Goal: Task Accomplishment & Management: Complete application form

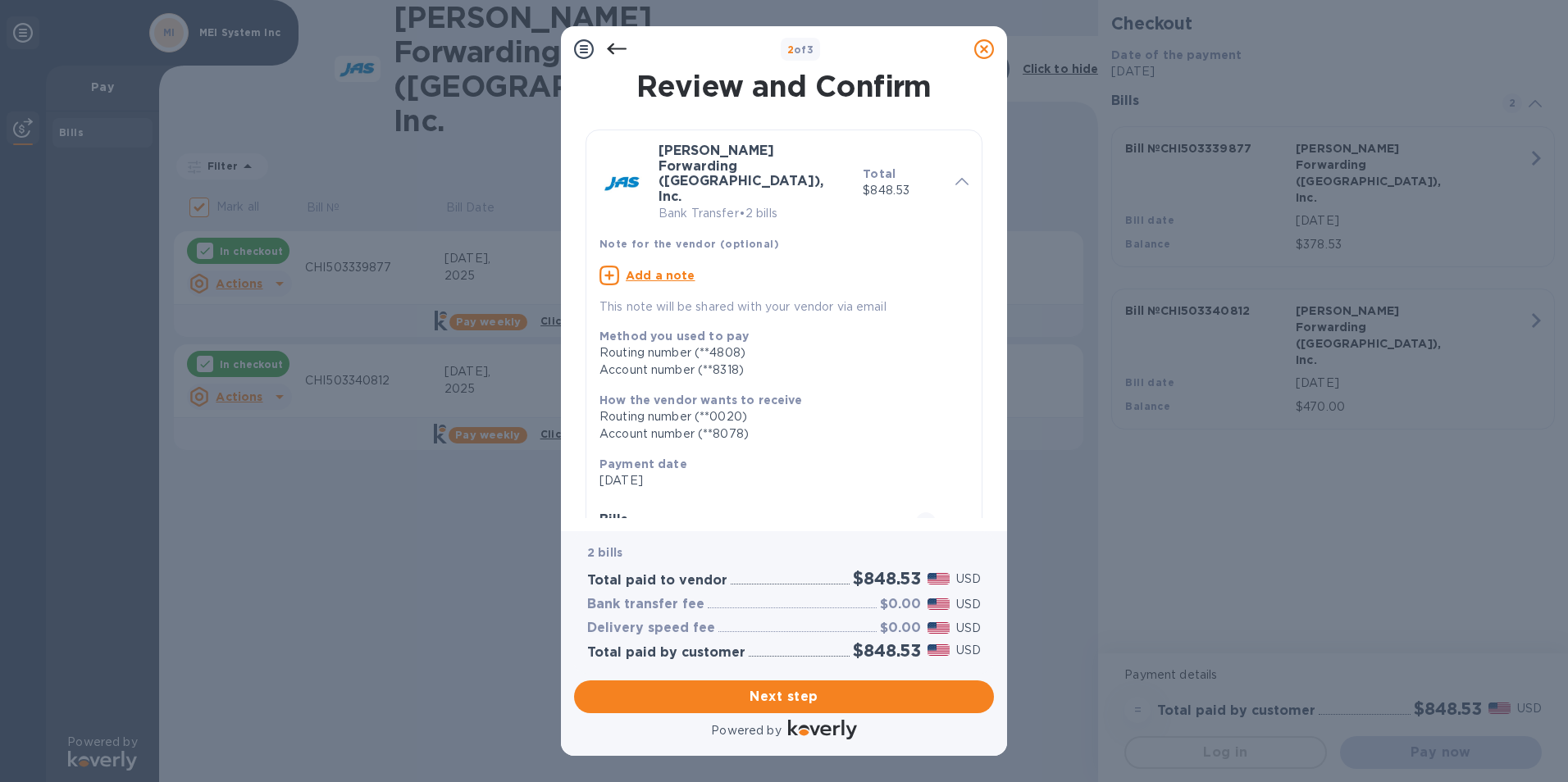
scroll to position [246, 0]
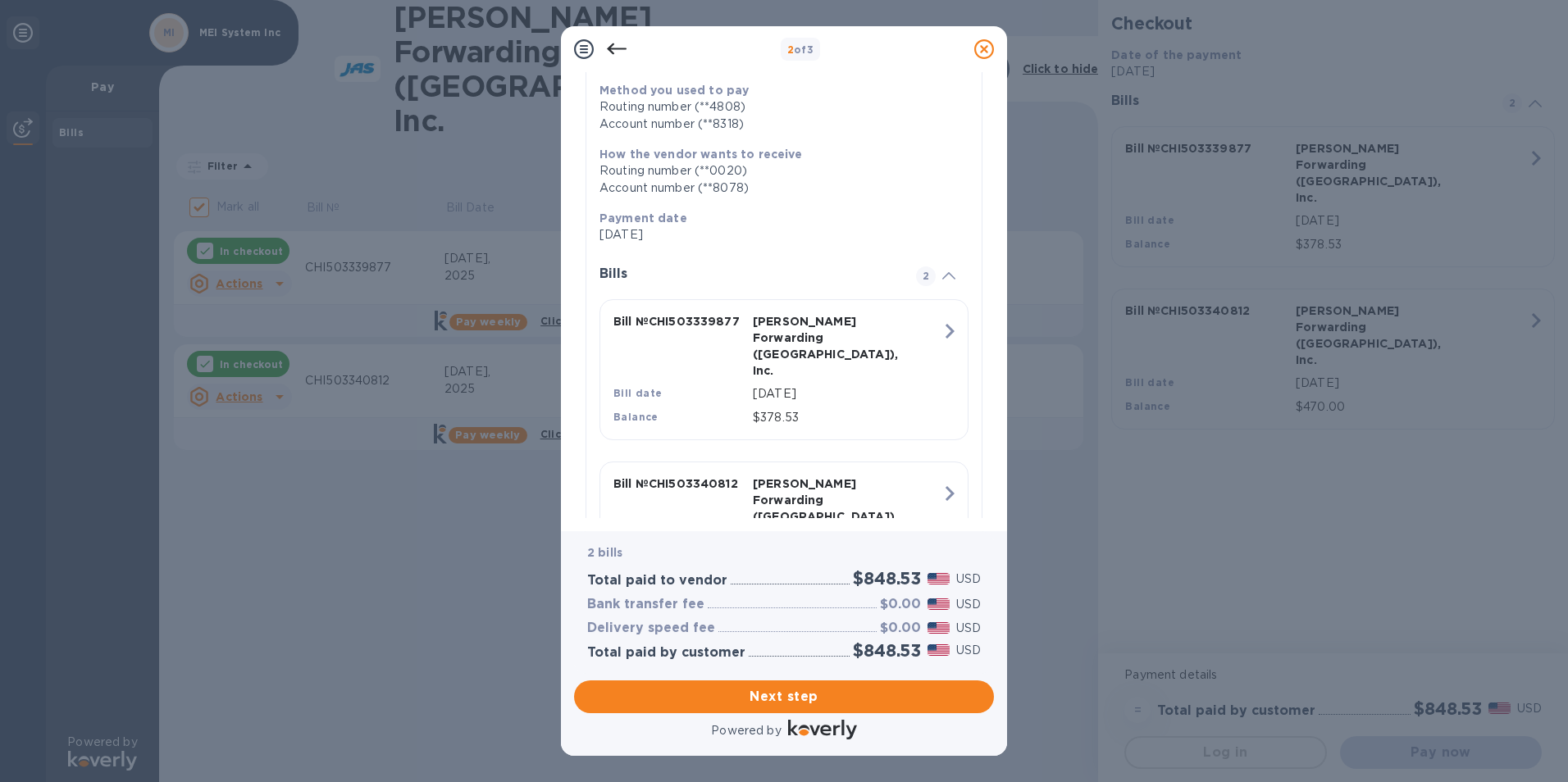
click at [640, 266] on div "Bills" at bounding box center [754, 283] width 310 height 32
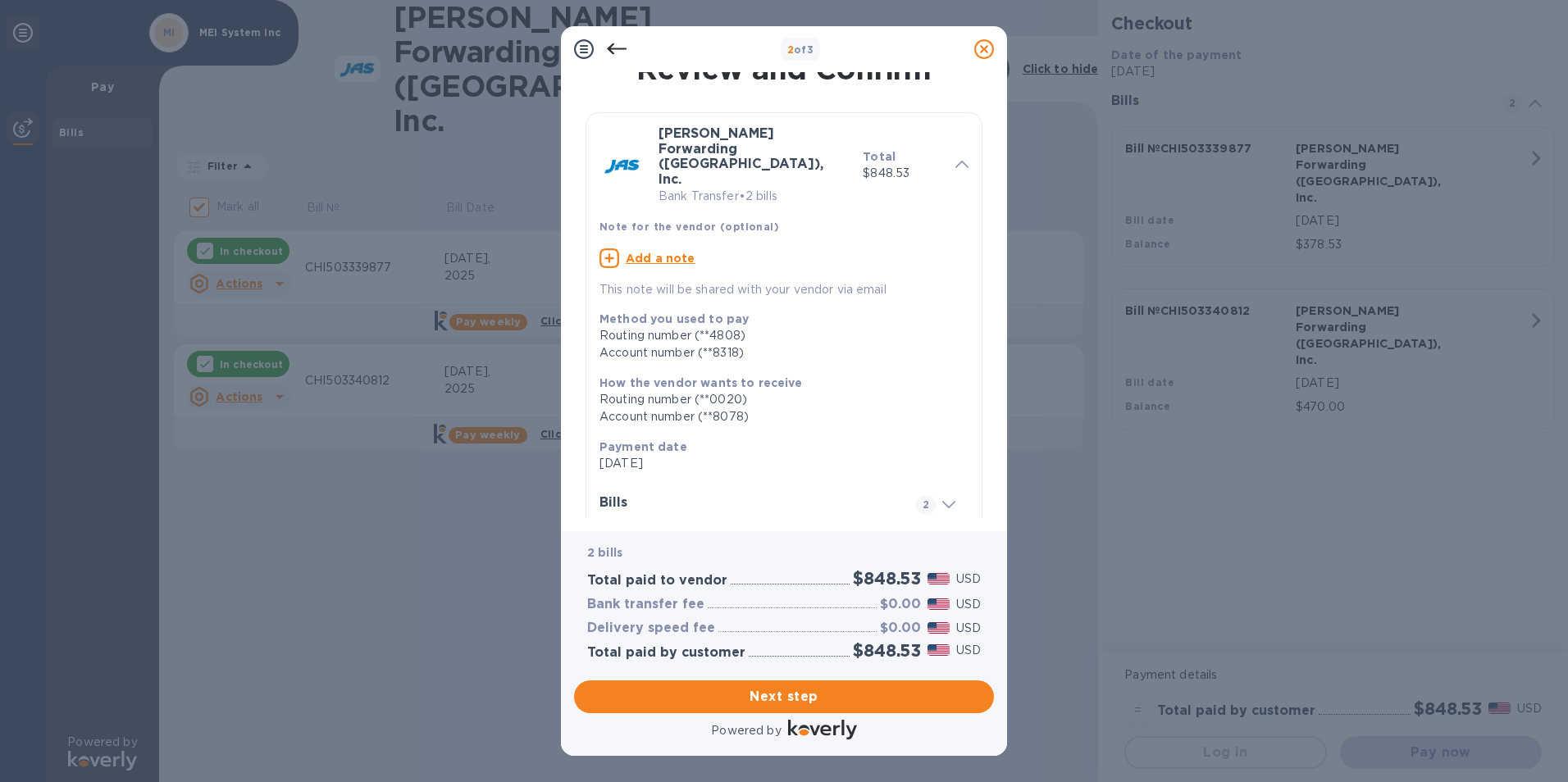
scroll to position [15, 0]
click at [942, 503] on icon at bounding box center [949, 507] width 14 height 7
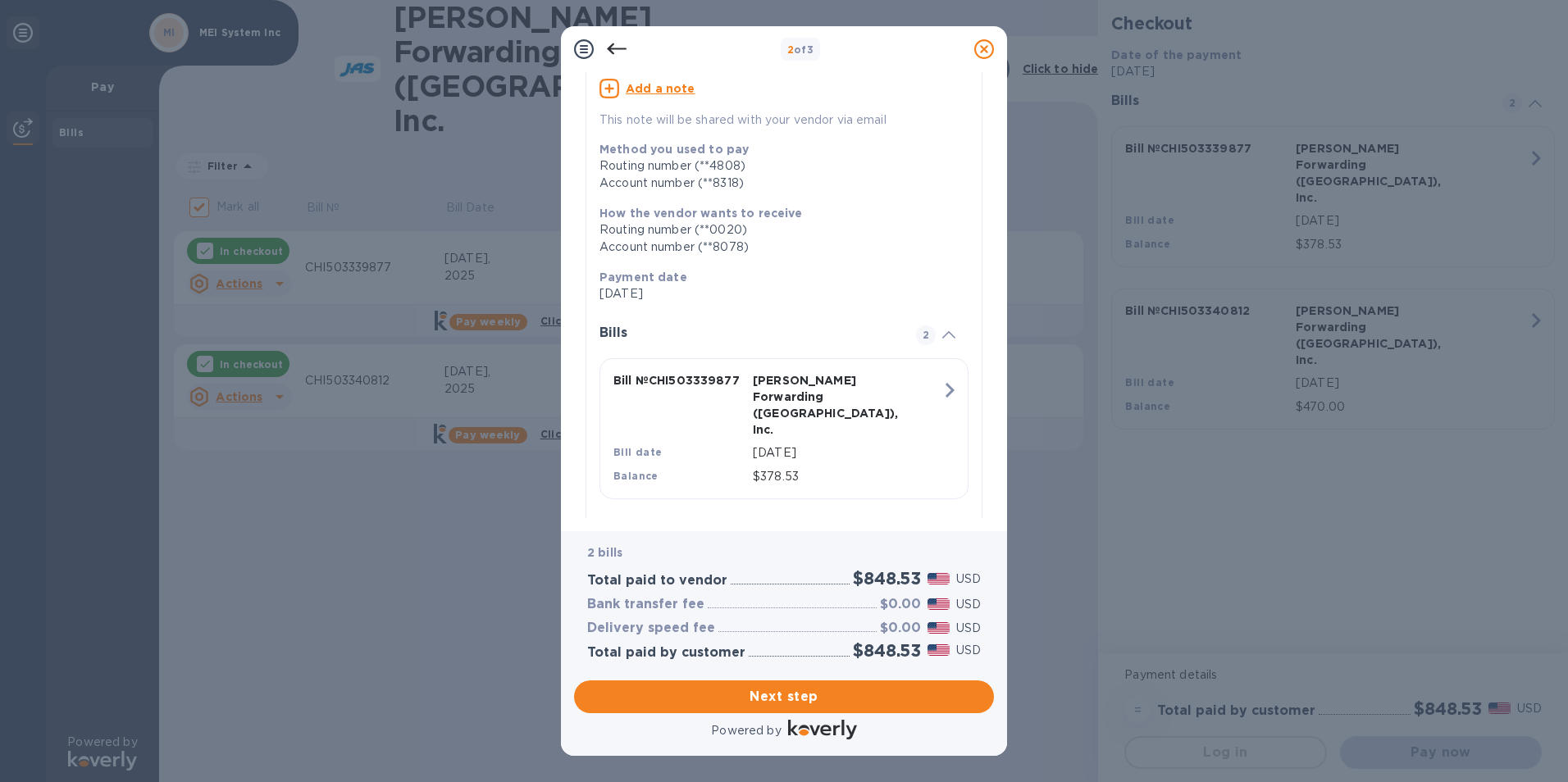
scroll to position [246, 0]
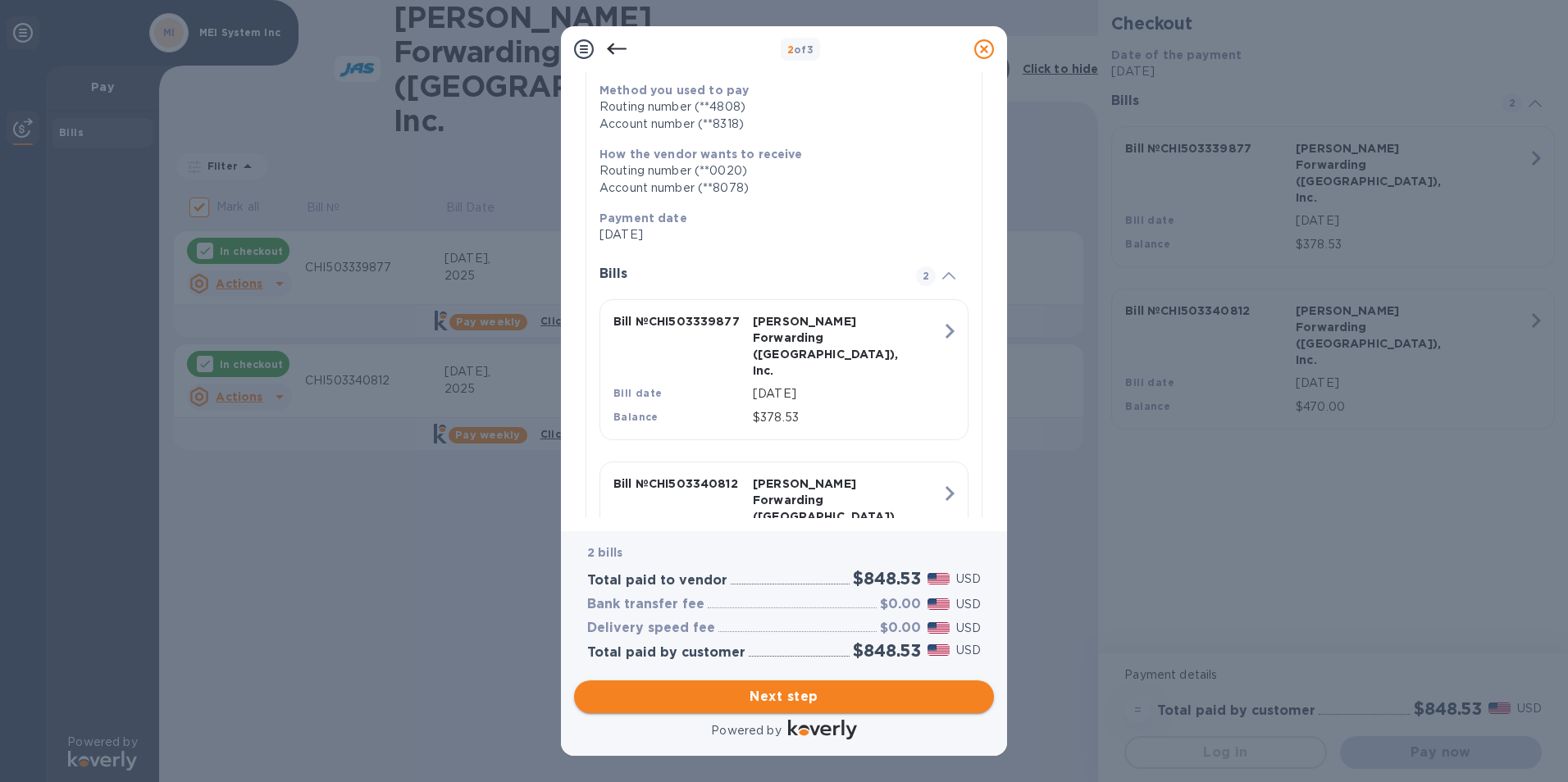
click at [784, 704] on span "Next step" at bounding box center [783, 697] width 393 height 20
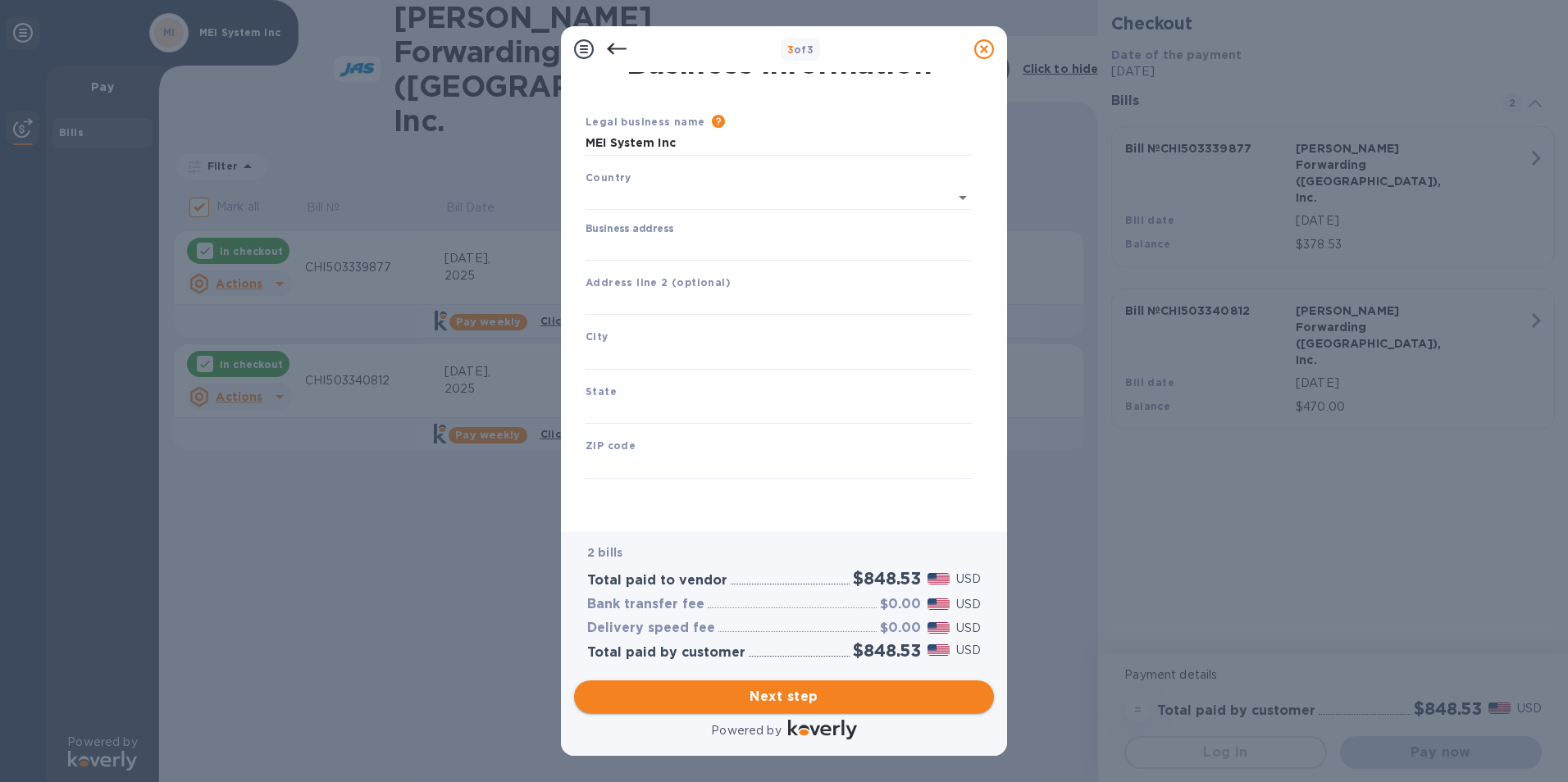
type input "[GEOGRAPHIC_DATA]"
click at [659, 245] on input "Business address" at bounding box center [779, 247] width 387 height 24
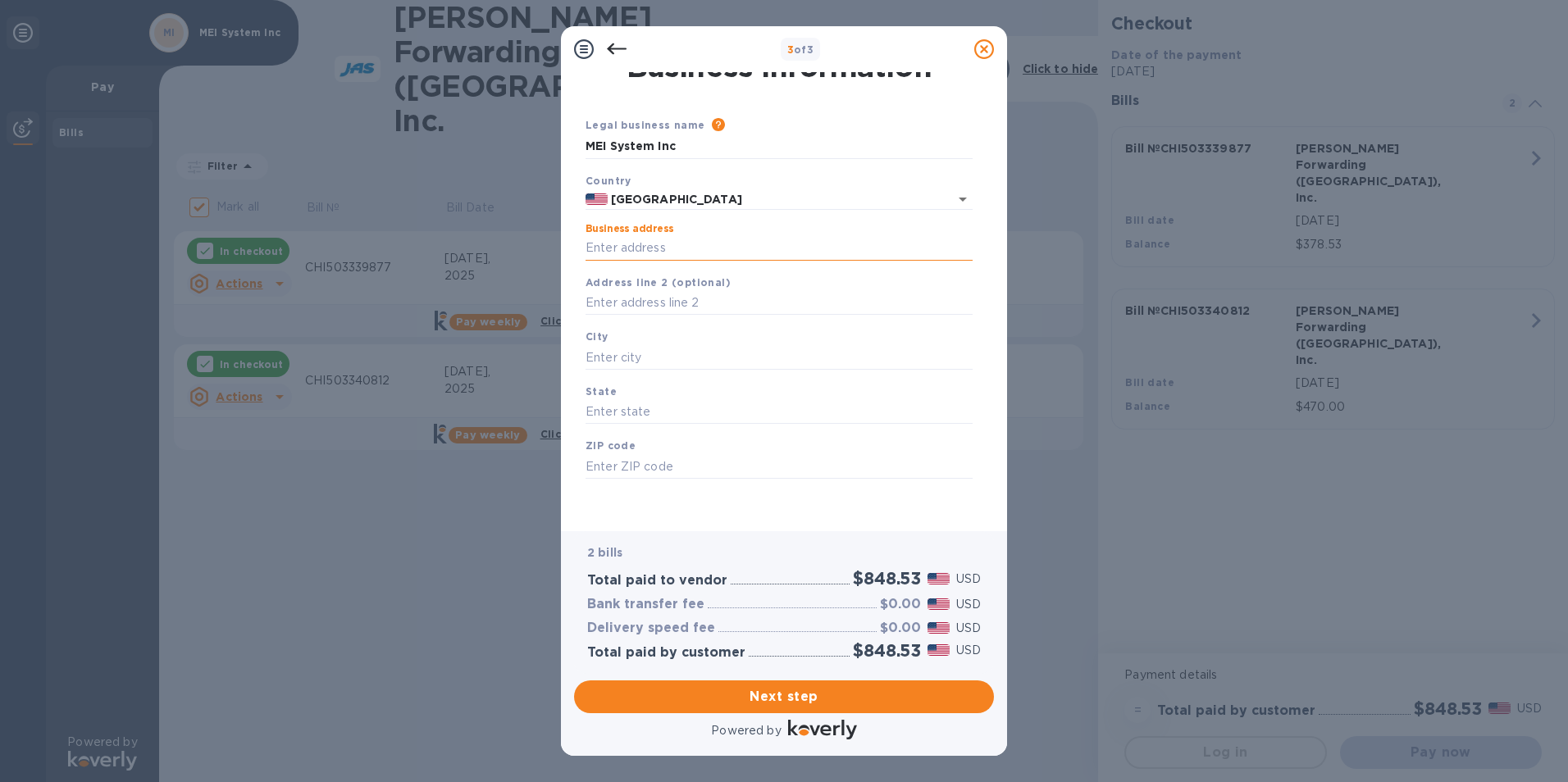
type input "[STREET_ADDRESS][PERSON_NAME]"
type input "Itasca"
type input "IL"
type input "60143"
click at [704, 700] on span "Next step" at bounding box center [783, 697] width 393 height 20
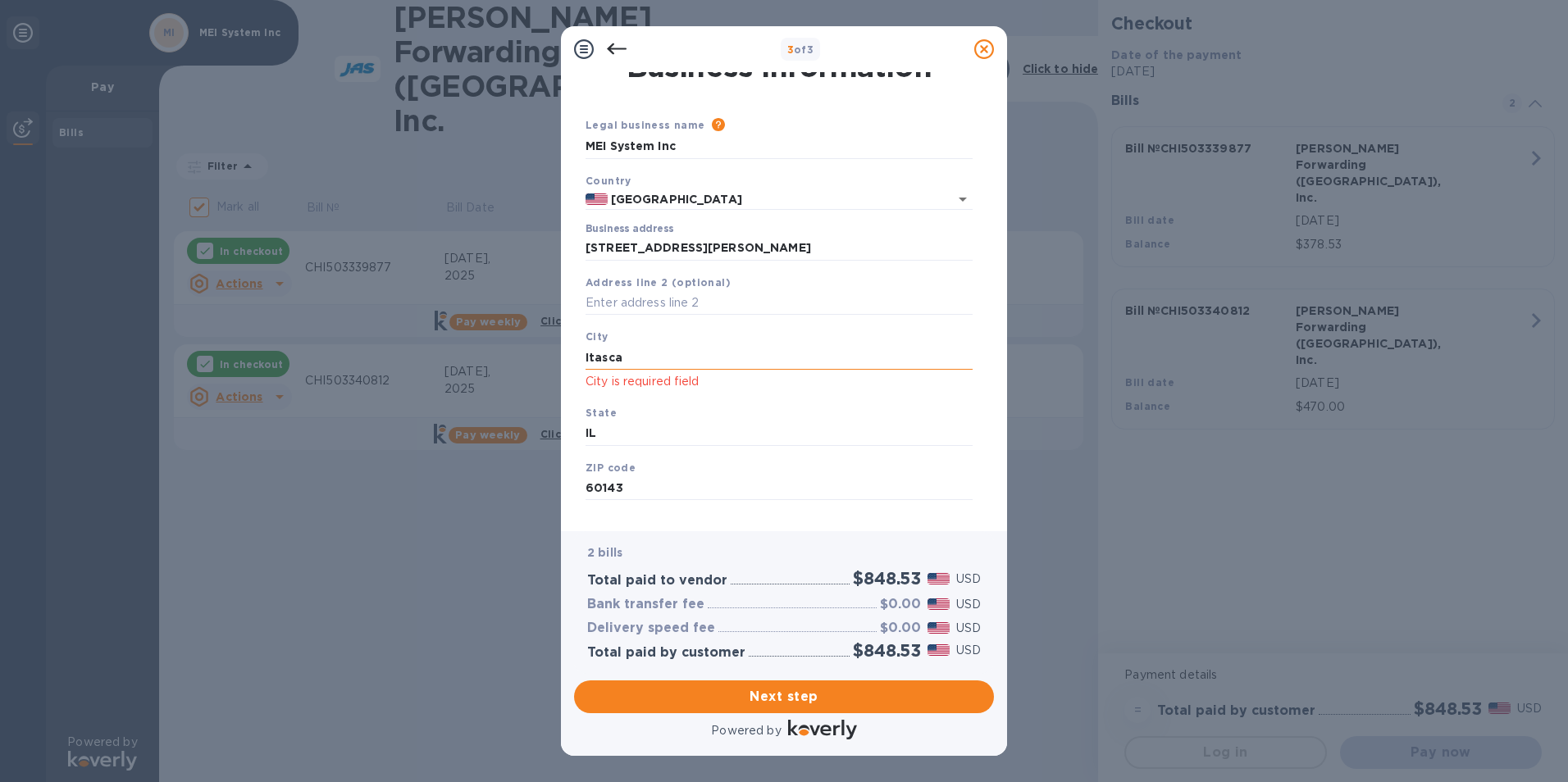
click at [657, 355] on input "Itasca" at bounding box center [779, 357] width 387 height 24
type input "Itasca"
click at [789, 701] on span "Next step" at bounding box center [783, 697] width 393 height 20
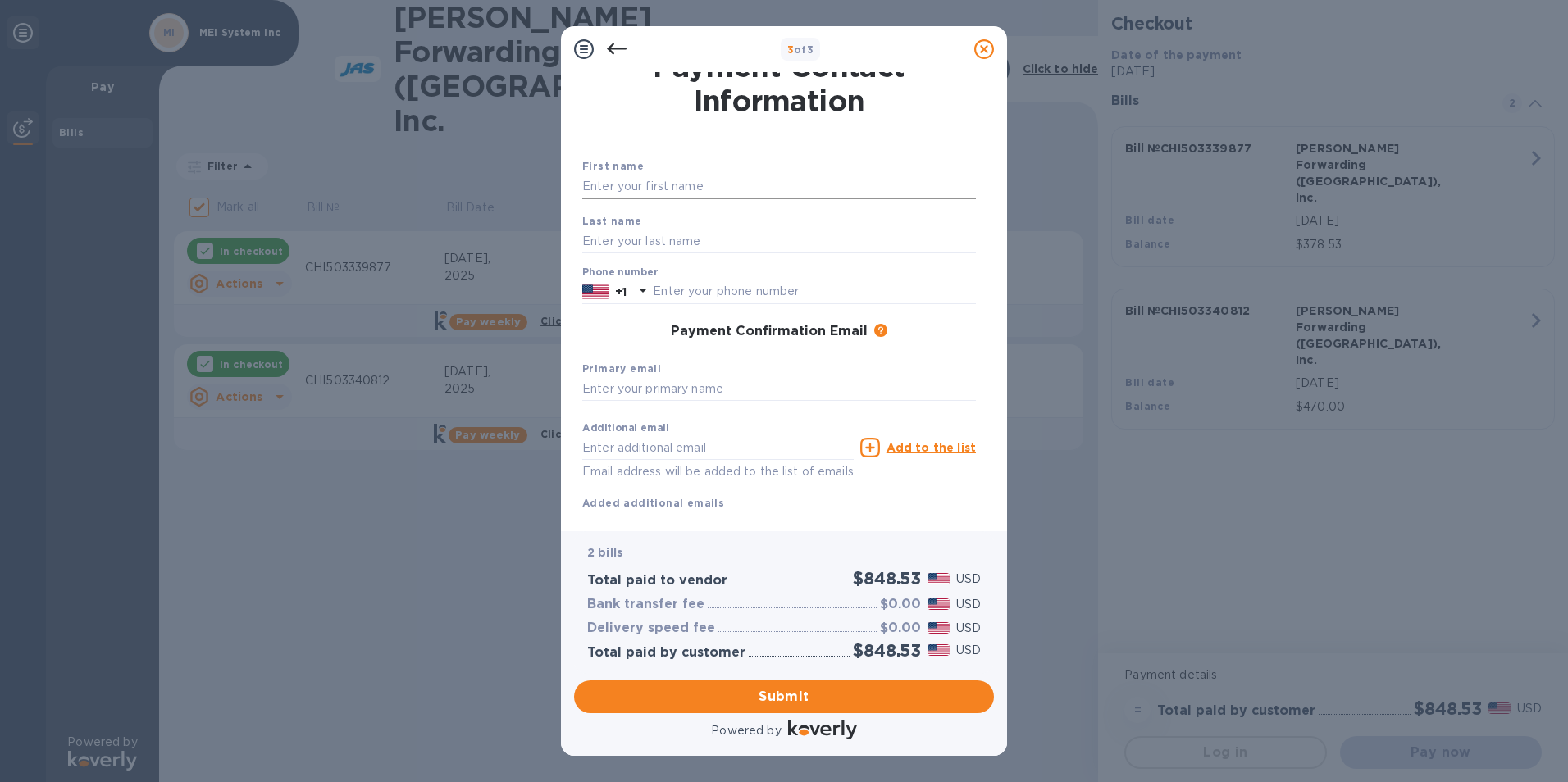
click at [659, 188] on input "text" at bounding box center [779, 186] width 393 height 24
type input "[PERSON_NAME]"
type input "6305218588"
type input "[EMAIL_ADDRESS][DOMAIN_NAME]"
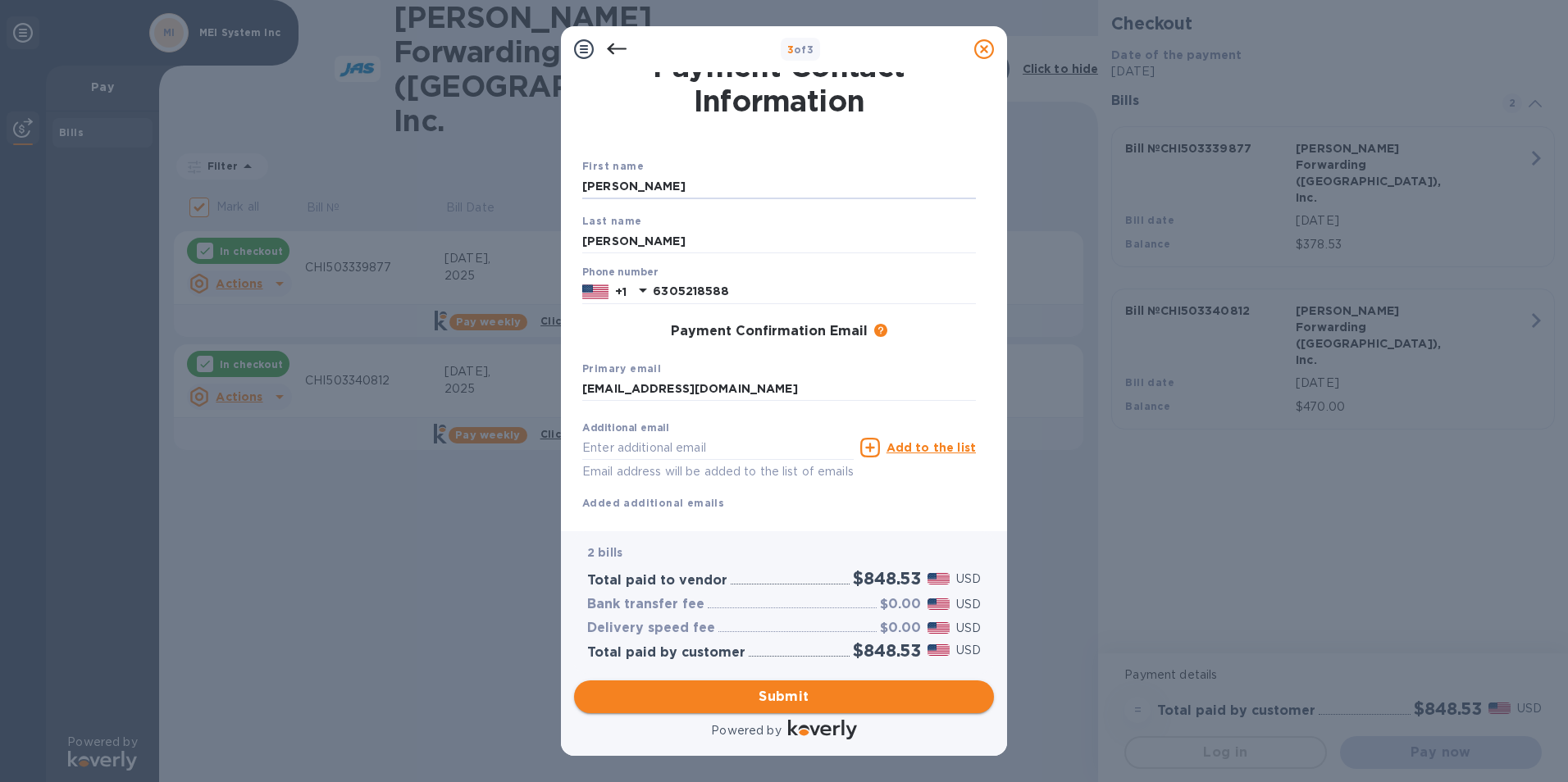
click at [772, 698] on span "Submit" at bounding box center [783, 697] width 393 height 20
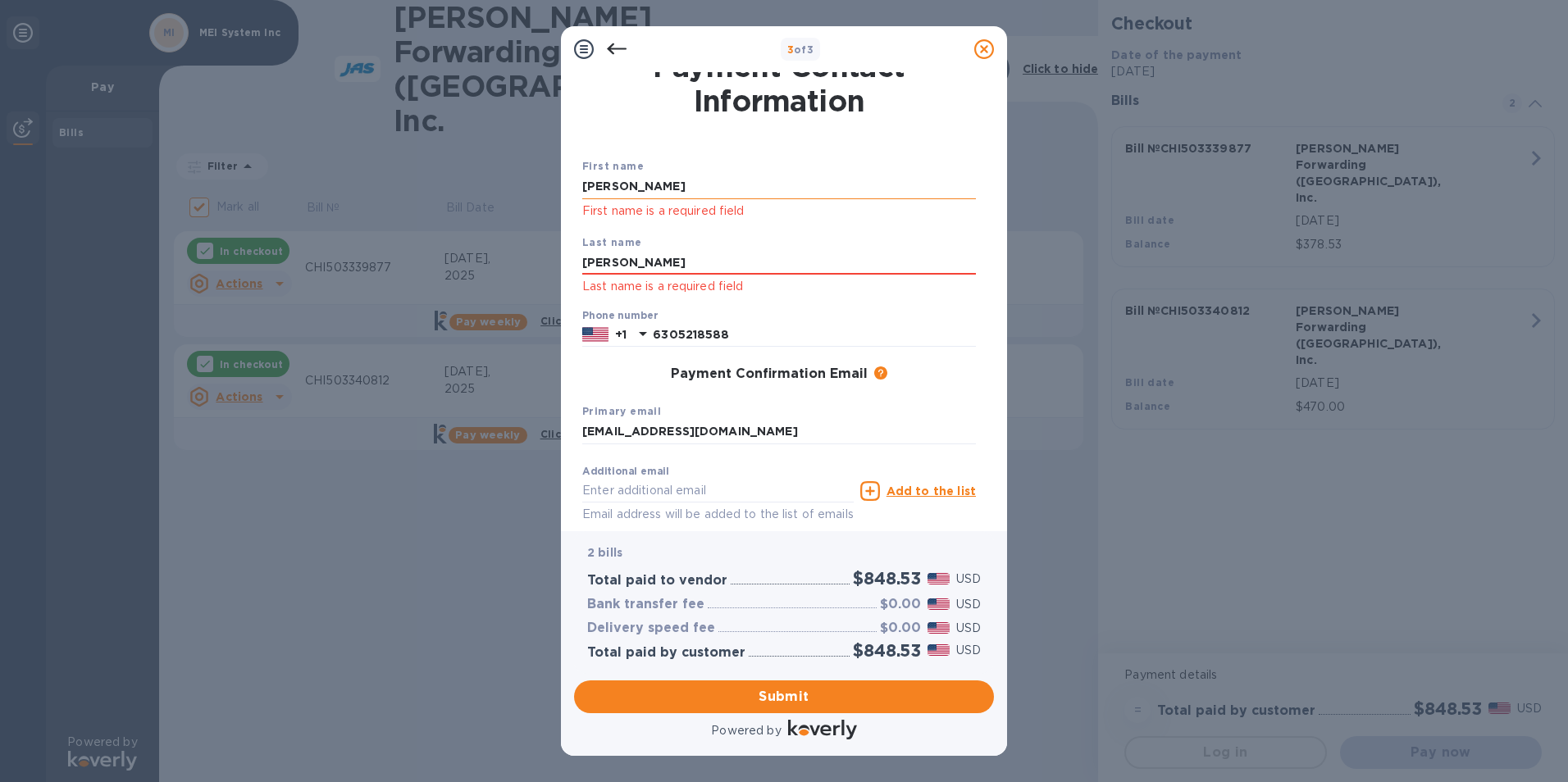
click at [655, 179] on input "[PERSON_NAME]" at bounding box center [779, 186] width 393 height 24
type input "[PERSON_NAME]"
click at [778, 705] on span "Submit" at bounding box center [783, 697] width 393 height 20
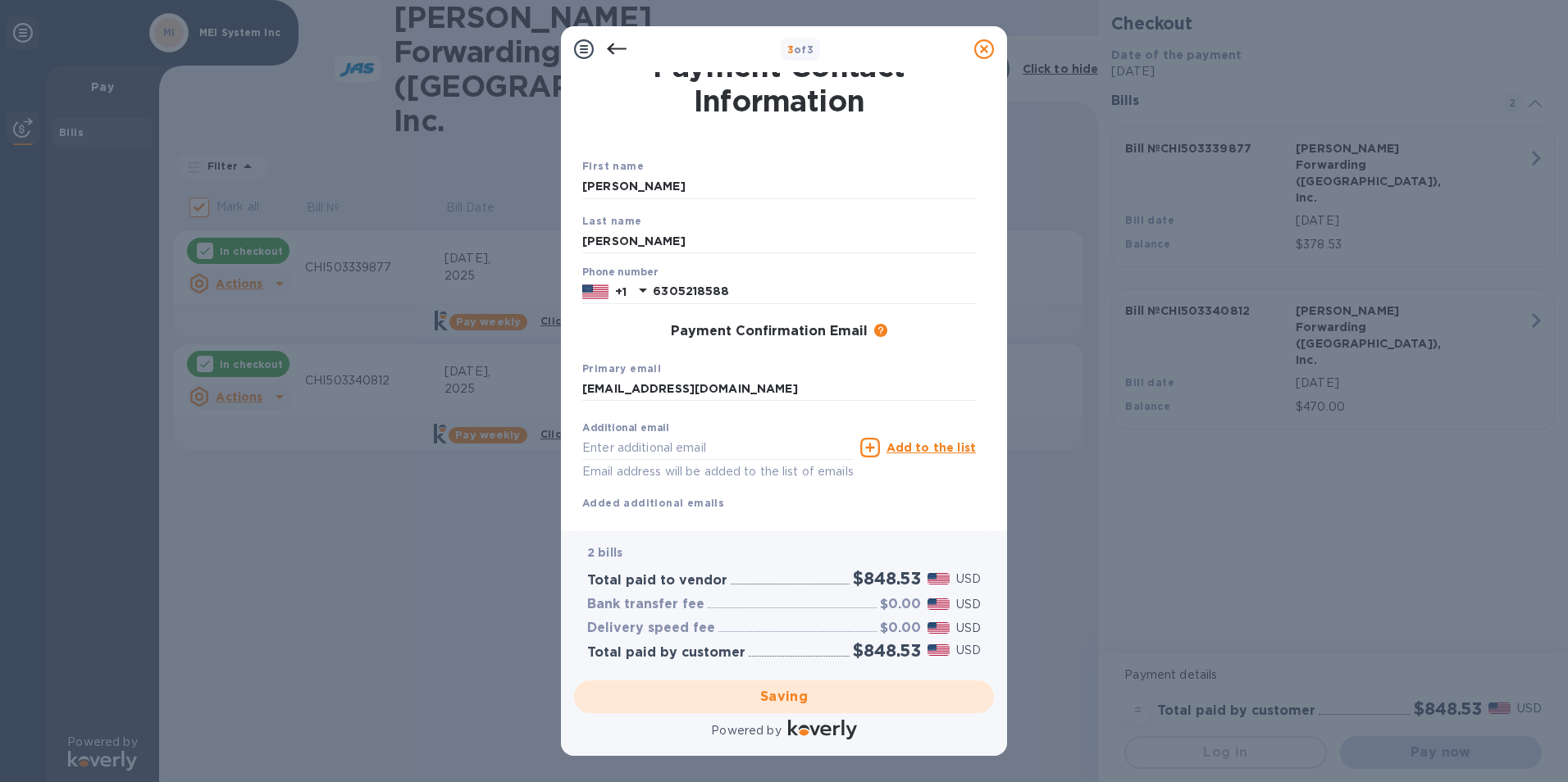
checkbox input "false"
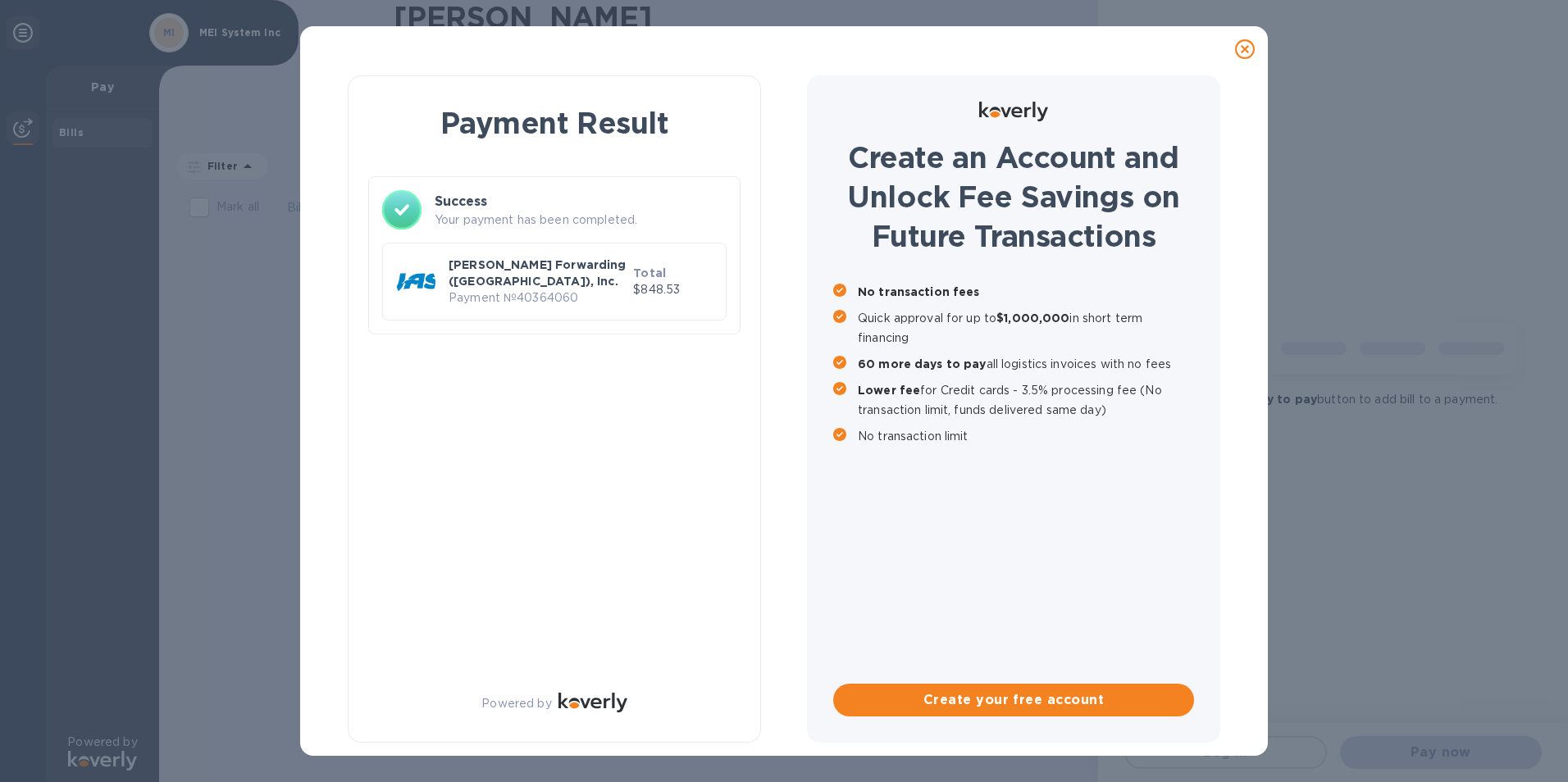
scroll to position [0, 0]
